Goal: Information Seeking & Learning: Learn about a topic

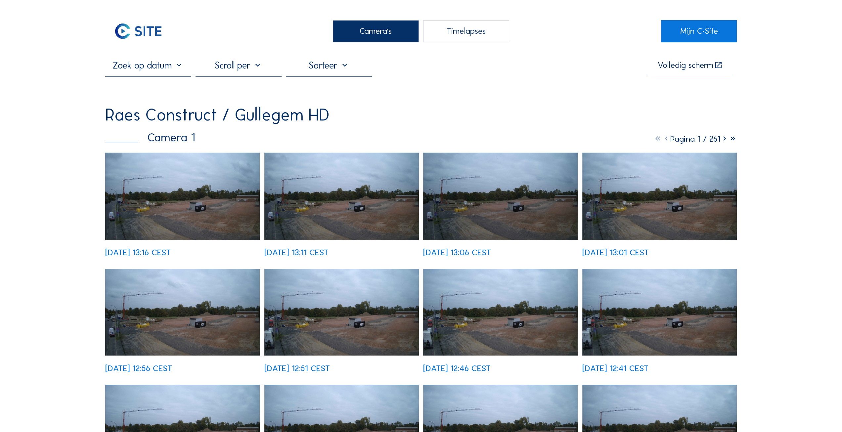
click at [184, 197] on img at bounding box center [182, 196] width 155 height 87
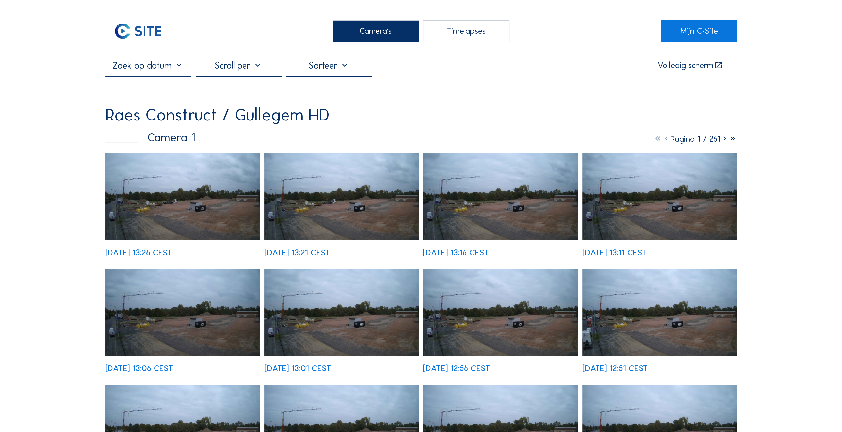
click at [349, 217] on img at bounding box center [341, 196] width 155 height 87
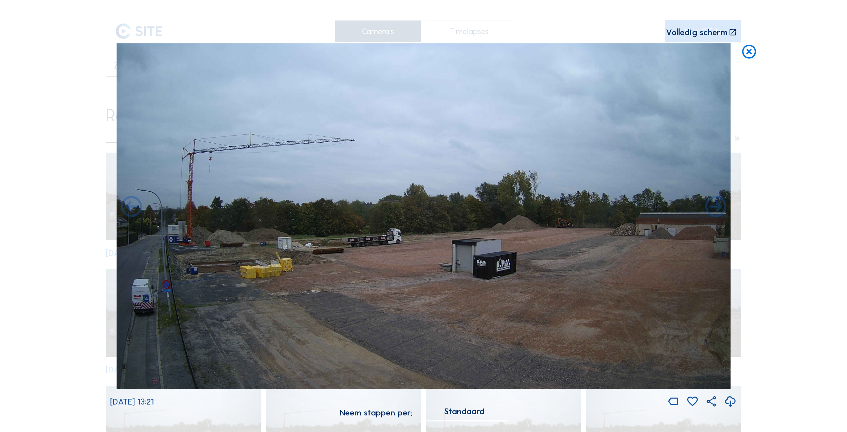
click at [751, 50] on icon at bounding box center [749, 52] width 17 height 18
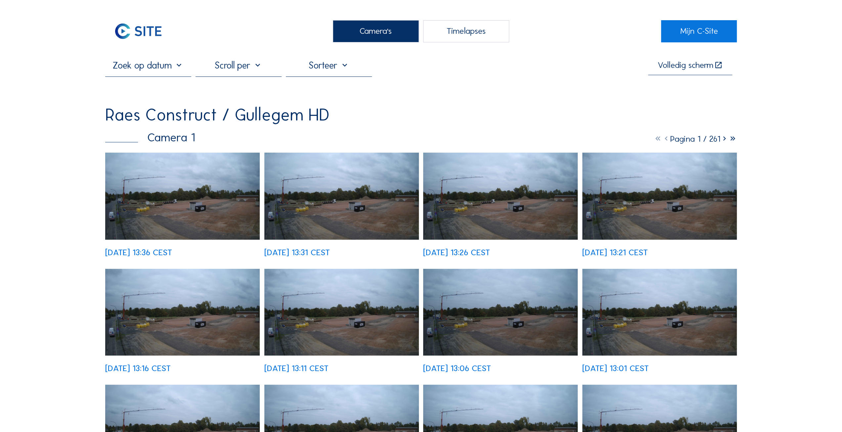
click at [161, 196] on img at bounding box center [182, 196] width 155 height 87
click at [197, 213] on img at bounding box center [182, 196] width 155 height 87
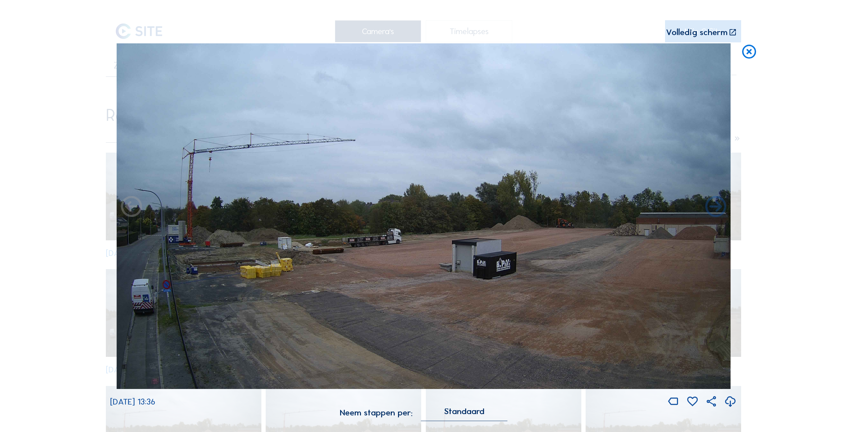
click at [750, 48] on icon at bounding box center [749, 52] width 17 height 18
